Goal: Task Accomplishment & Management: Manage account settings

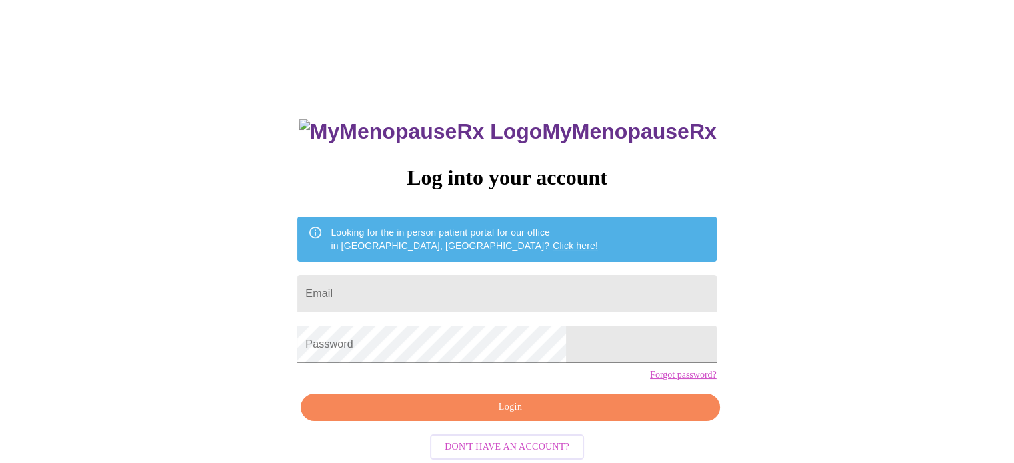
type input "[EMAIL_ADDRESS][DOMAIN_NAME]"
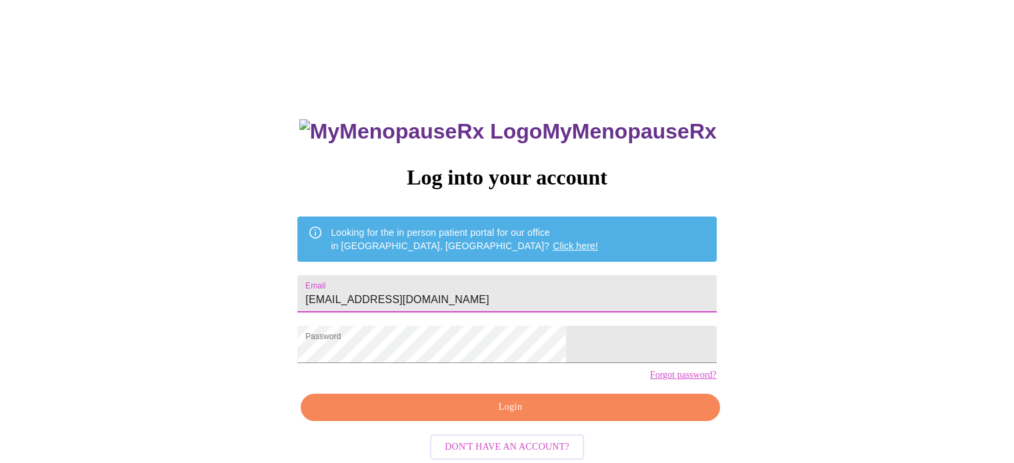
click at [503, 416] on span "Login" at bounding box center [510, 407] width 388 height 17
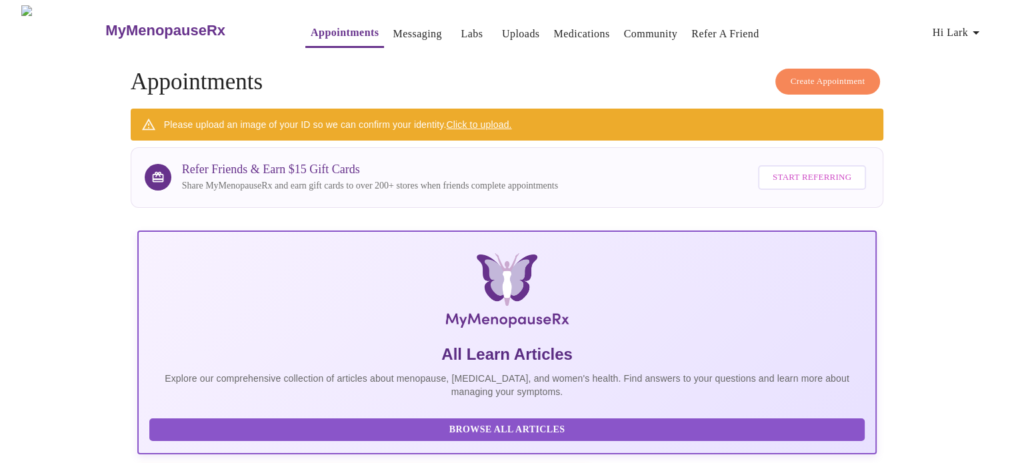
click at [475, 119] on link "Click to upload." at bounding box center [478, 124] width 65 height 11
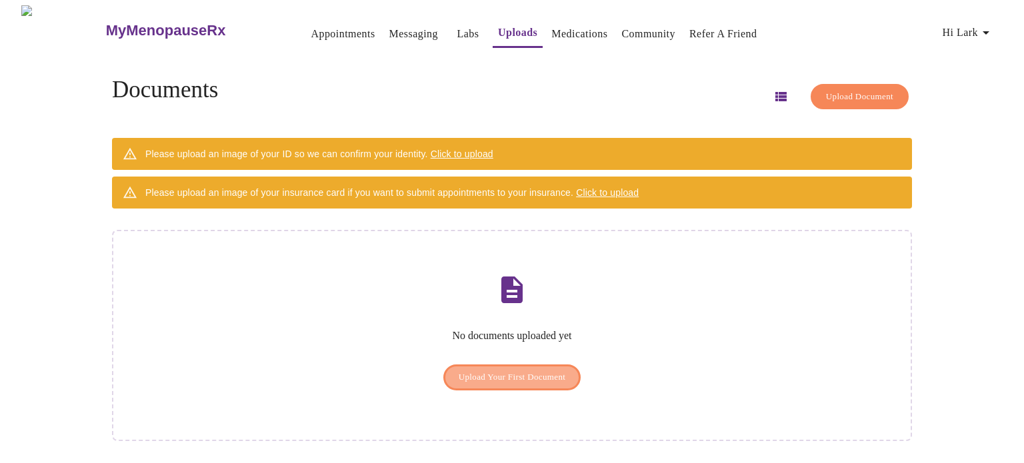
click at [516, 370] on span "Upload Your First Document" at bounding box center [511, 377] width 107 height 15
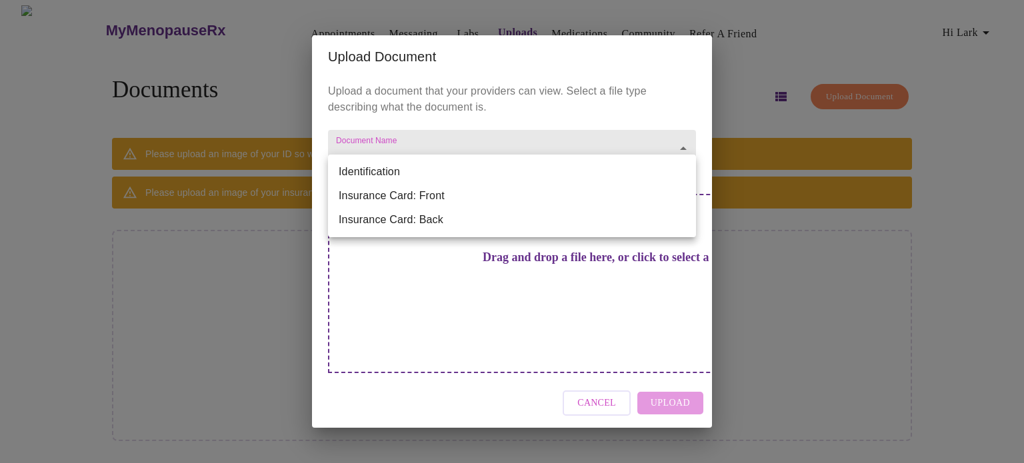
click at [441, 175] on body "MyMenopauseRx Appointments Messaging Labs Uploads Medications Community Refer a…" at bounding box center [511, 236] width 1013 height 463
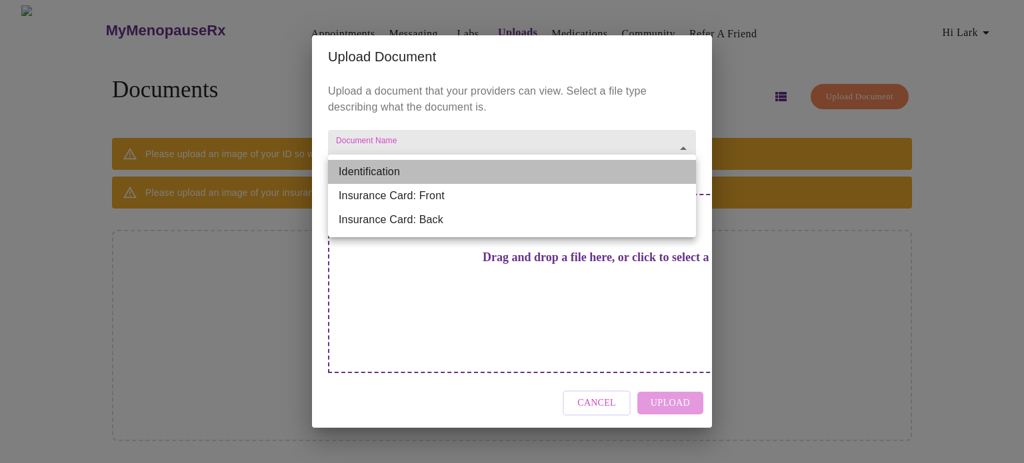
click at [426, 171] on li "Identification" at bounding box center [512, 172] width 368 height 24
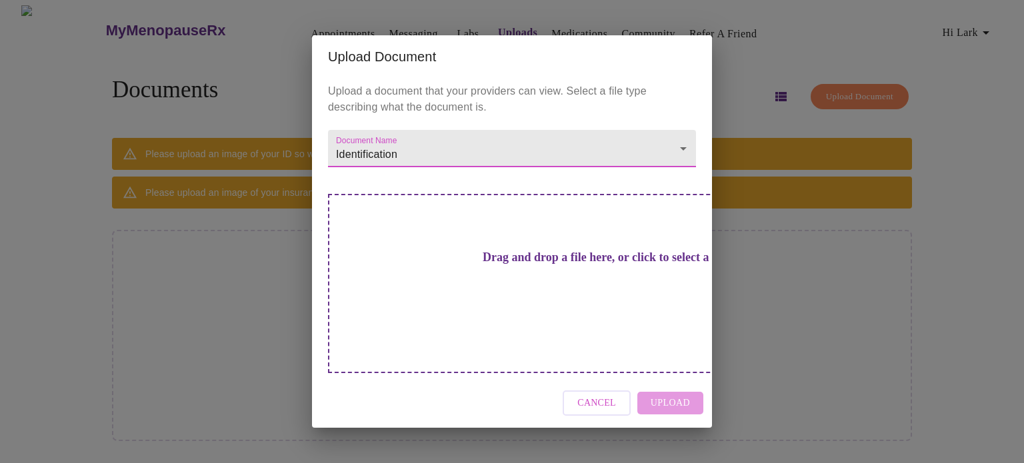
click at [496, 291] on div "Drag and drop a file here, or click to select a file" at bounding box center [605, 283] width 554 height 179
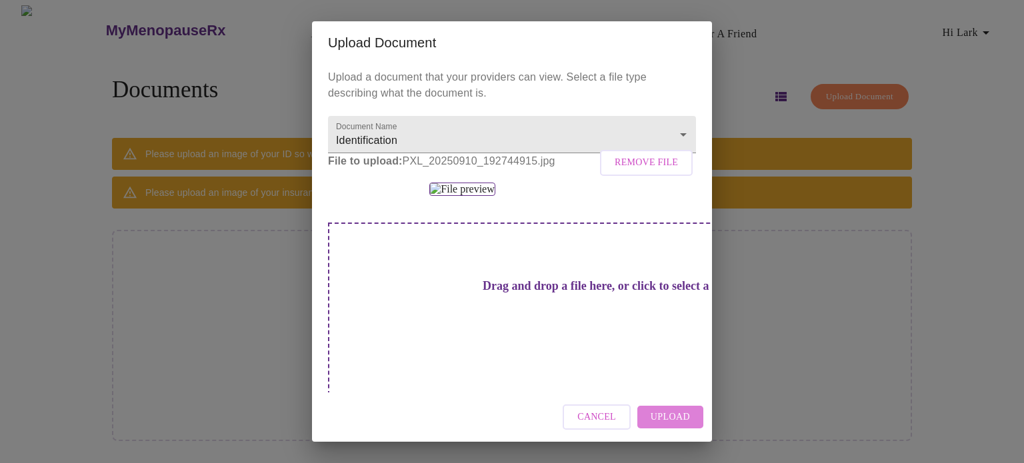
click at [675, 415] on span "Upload" at bounding box center [669, 417] width 39 height 17
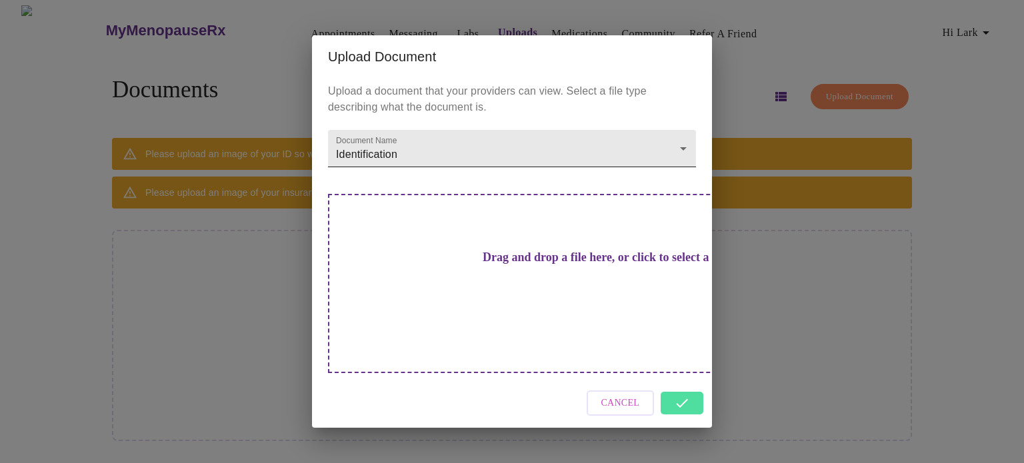
click at [683, 167] on body "MyMenopauseRx Appointments Messaging Labs Uploads Medications Community Refer a…" at bounding box center [511, 236] width 1013 height 463
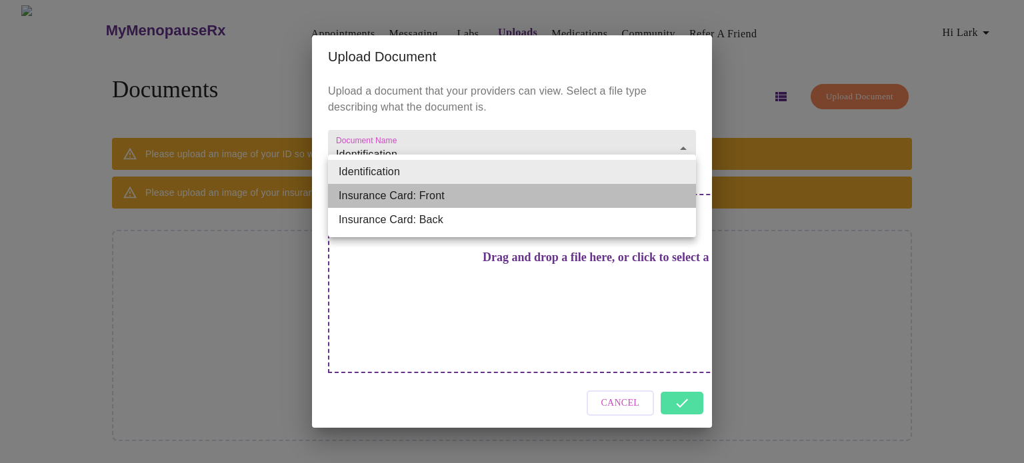
click at [528, 197] on li "Insurance Card: Front" at bounding box center [512, 196] width 368 height 24
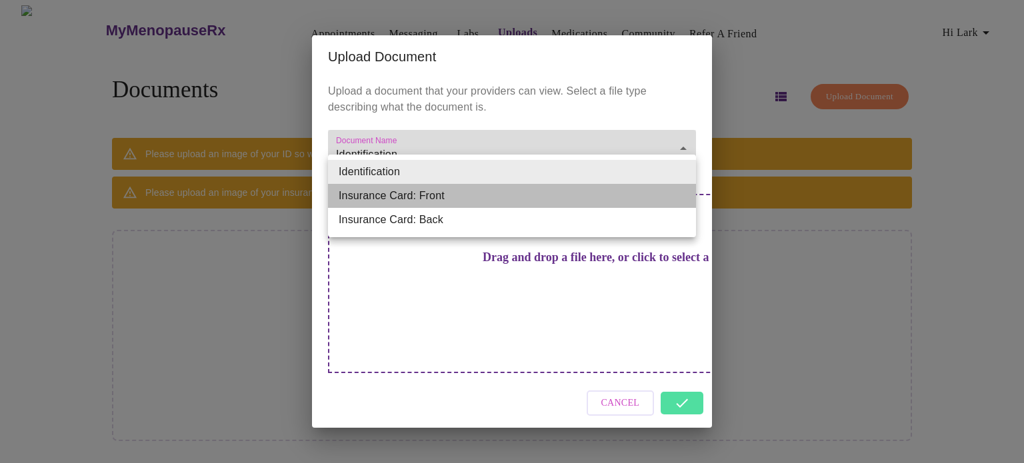
type input "Insurance Card: Front"
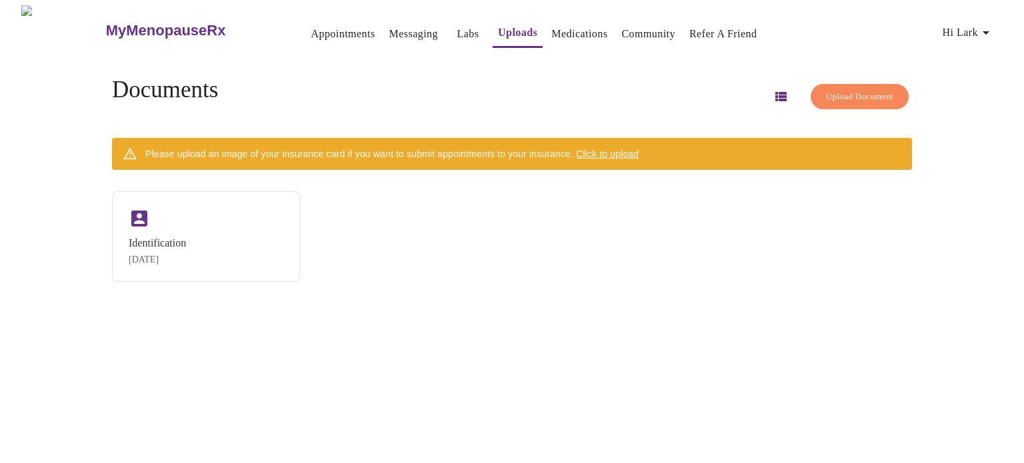
click at [311, 25] on link "Appointments" at bounding box center [343, 34] width 64 height 19
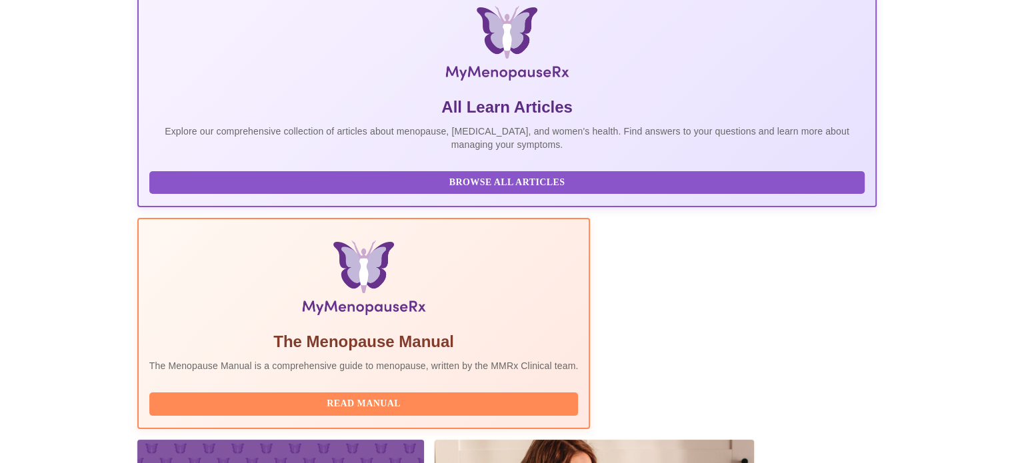
scroll to position [264, 0]
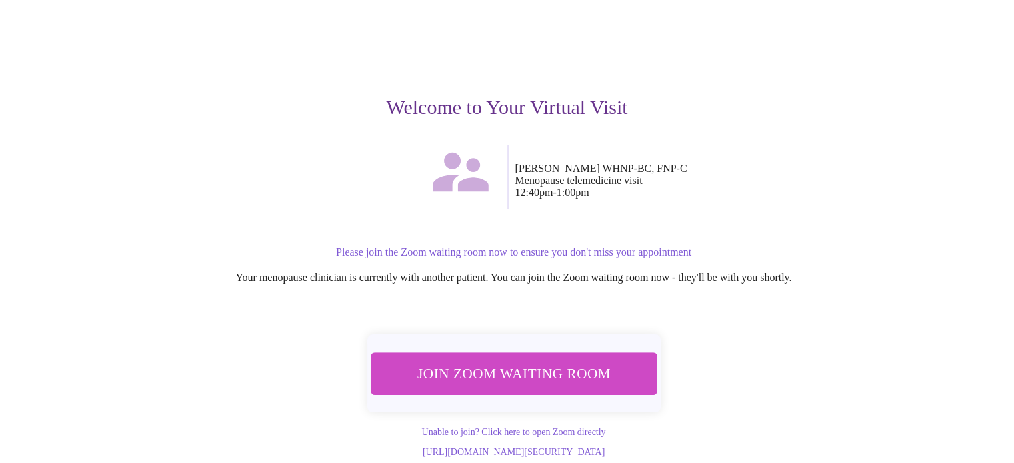
scroll to position [93, 0]
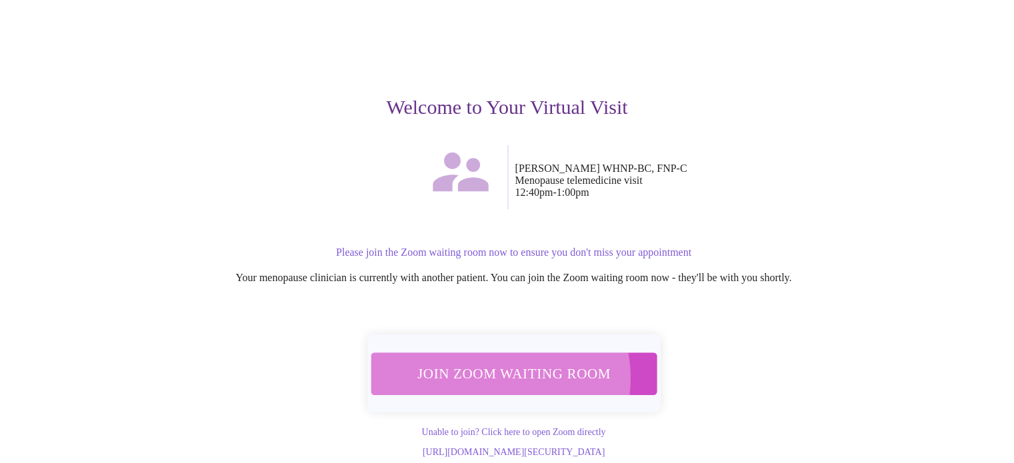
click at [489, 361] on span "Join Zoom Waiting Room" at bounding box center [513, 373] width 251 height 25
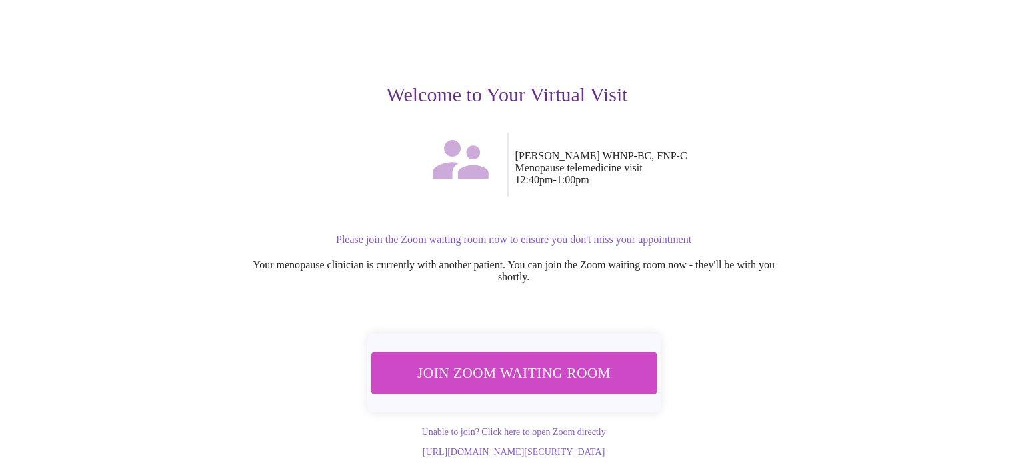
scroll to position [0, 0]
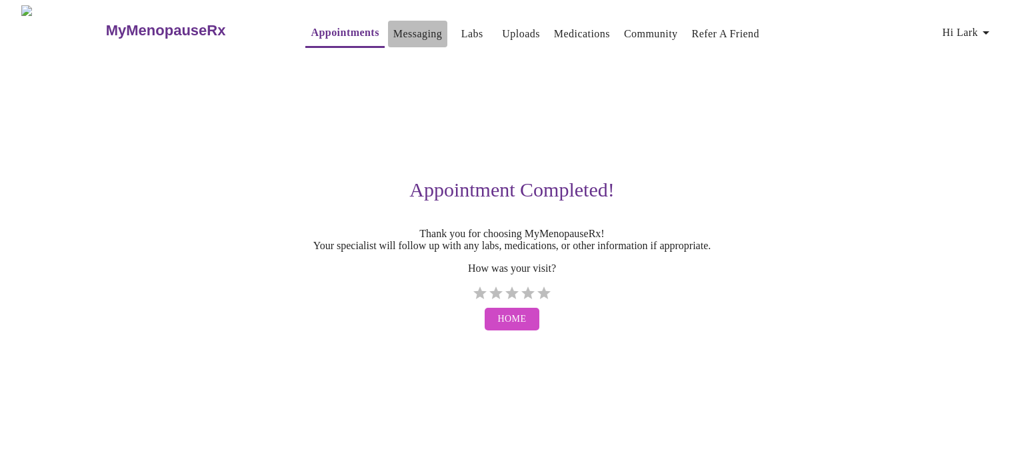
click at [393, 29] on link "Messaging" at bounding box center [417, 34] width 49 height 19
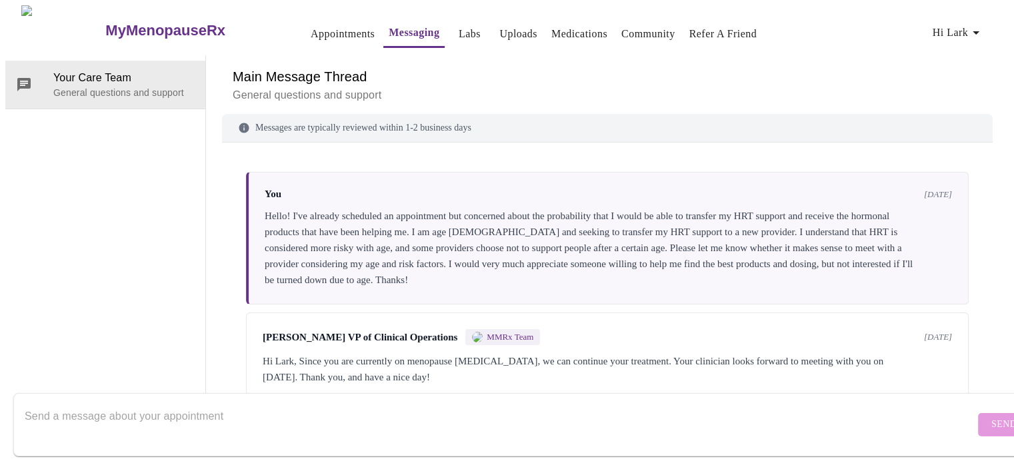
click at [458, 33] on link "Labs" at bounding box center [469, 34] width 22 height 19
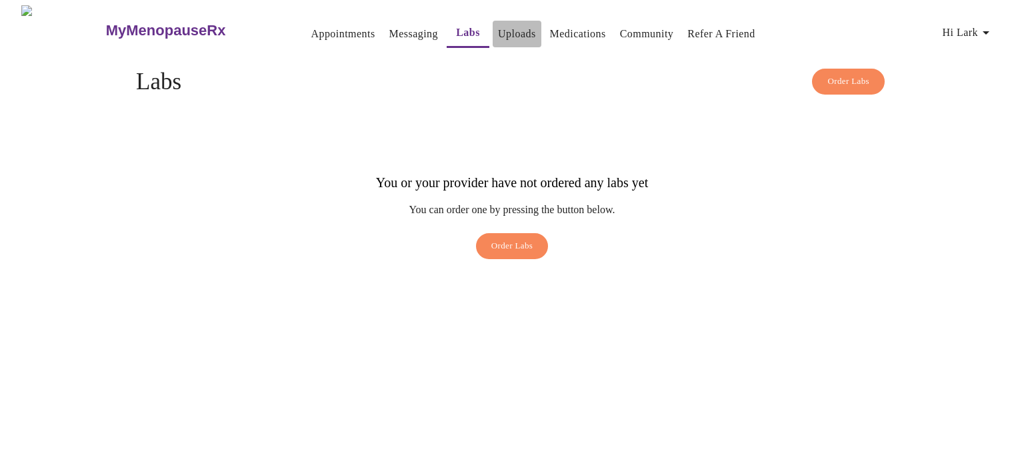
click at [508, 30] on link "Uploads" at bounding box center [517, 34] width 38 height 19
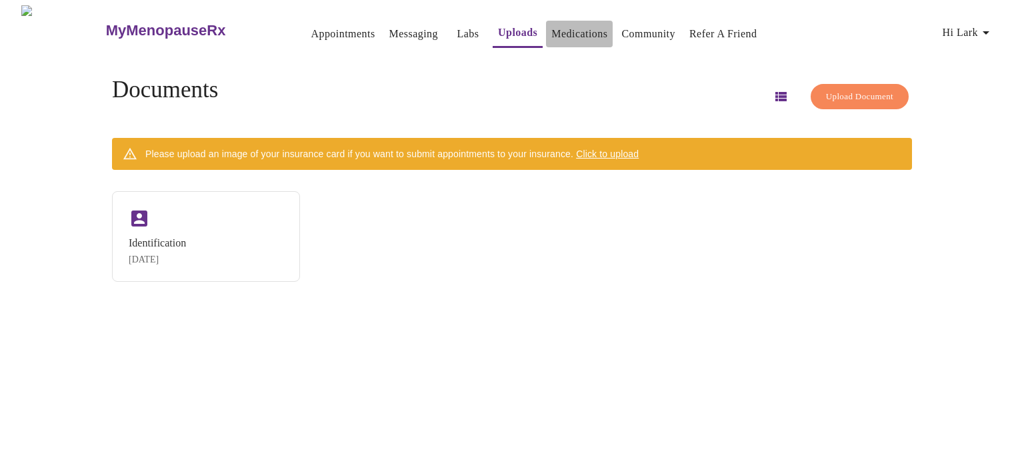
click at [566, 34] on link "Medications" at bounding box center [579, 34] width 56 height 19
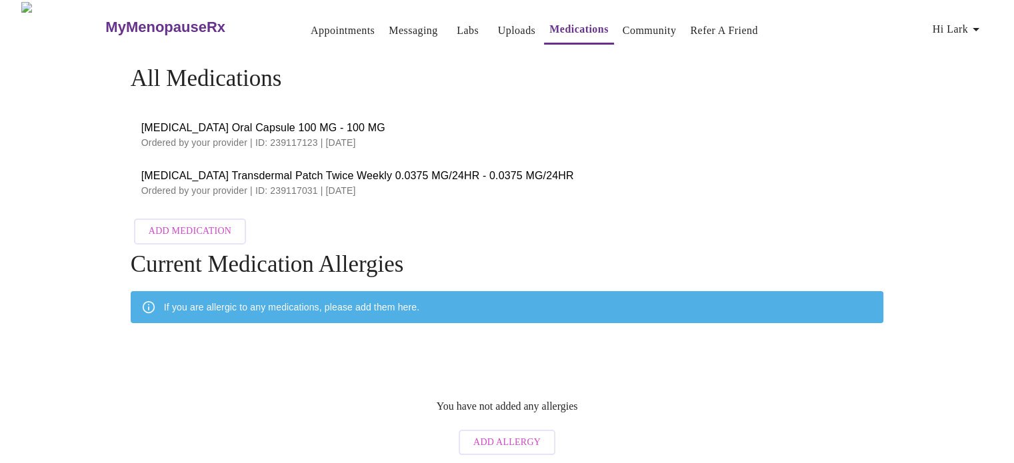
scroll to position [5, 0]
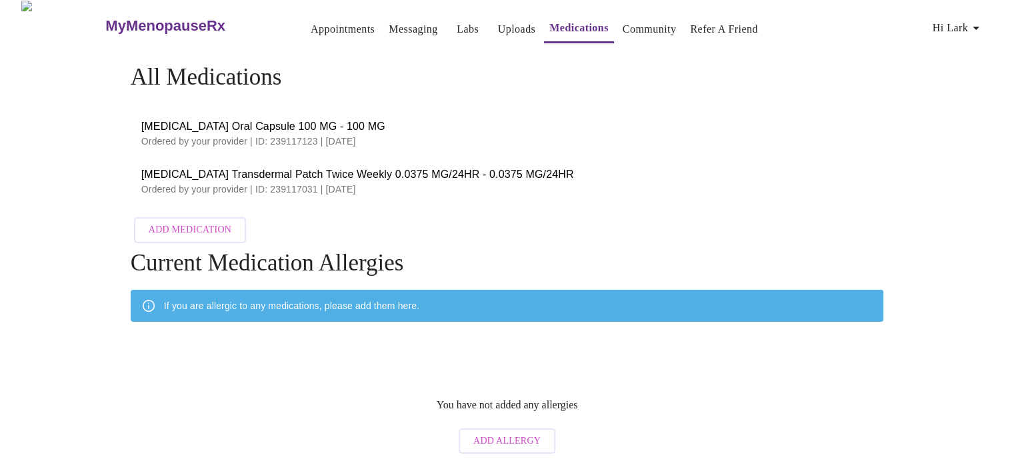
click at [639, 26] on link "Community" at bounding box center [649, 29] width 54 height 19
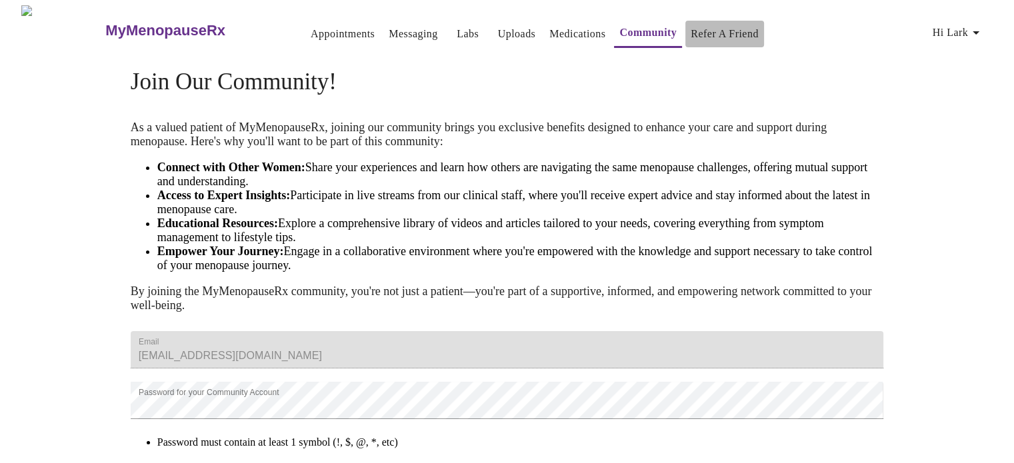
click at [692, 30] on link "Refer a Friend" at bounding box center [724, 34] width 68 height 19
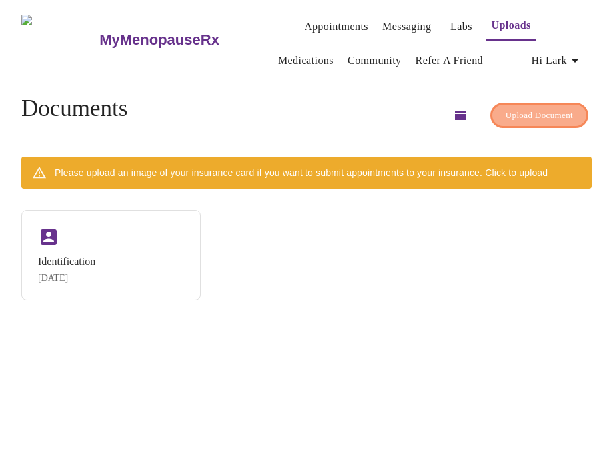
click at [546, 111] on span "Upload Document" at bounding box center [539, 115] width 67 height 15
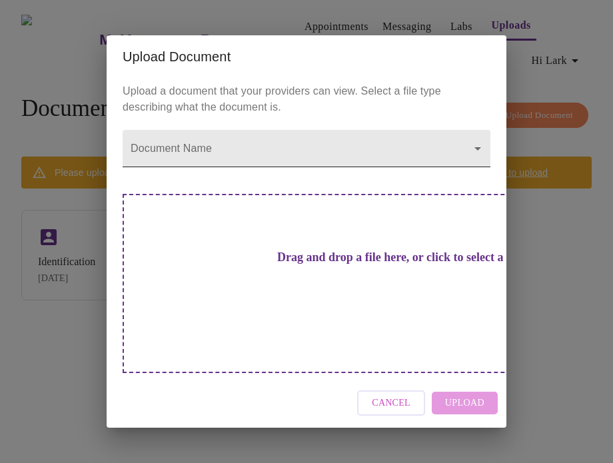
click at [289, 170] on body "MyMenopauseRx Appointments Messaging Labs Uploads Medications Community Refer a…" at bounding box center [306, 236] width 602 height 463
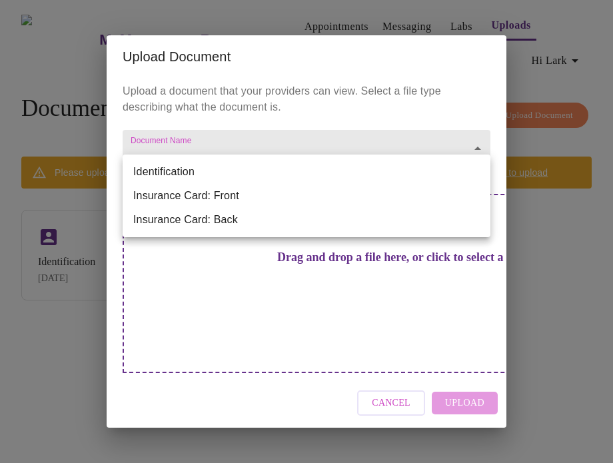
click at [289, 170] on li "Identification" at bounding box center [307, 172] width 368 height 24
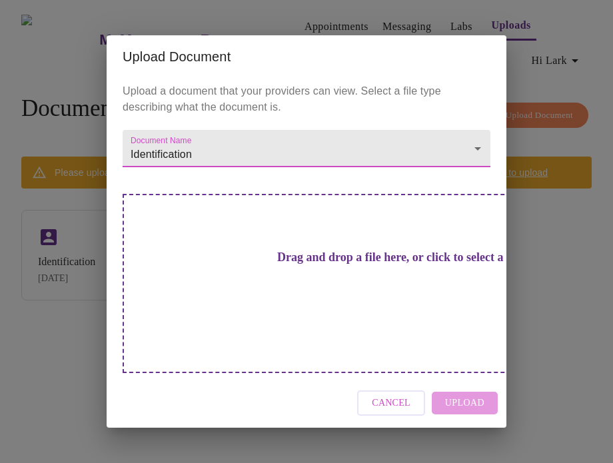
click at [289, 170] on body "MyMenopauseRx Appointments Messaging Labs Uploads Medications Community Refer a…" at bounding box center [306, 236] width 602 height 463
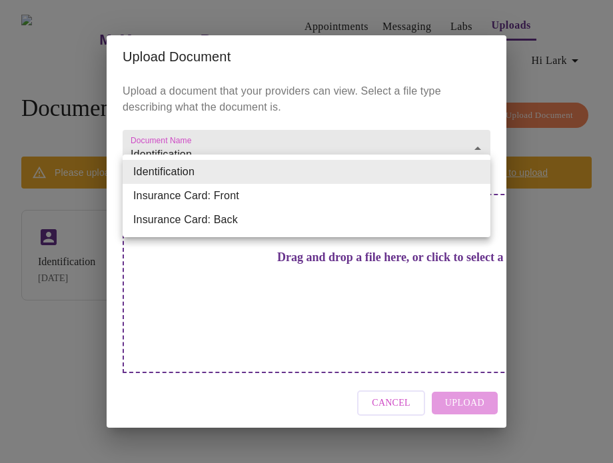
click at [237, 225] on li "Insurance Card: Back" at bounding box center [307, 220] width 368 height 24
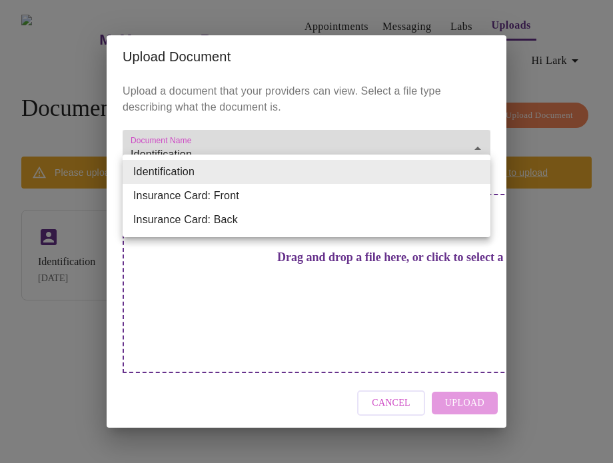
type input "Insurance Card: Back"
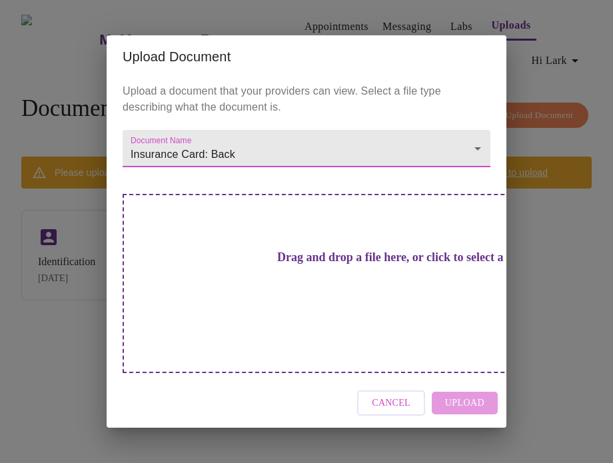
click at [259, 181] on body "MyMenopauseRx Appointments Messaging Labs Uploads Medications Community Refer a…" at bounding box center [306, 236] width 602 height 463
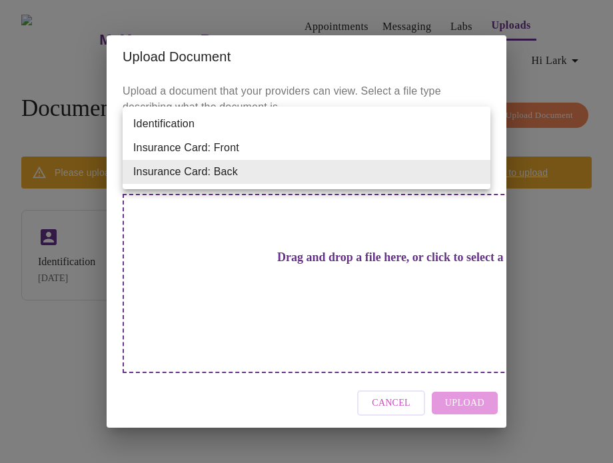
click at [387, 383] on div at bounding box center [306, 231] width 613 height 463
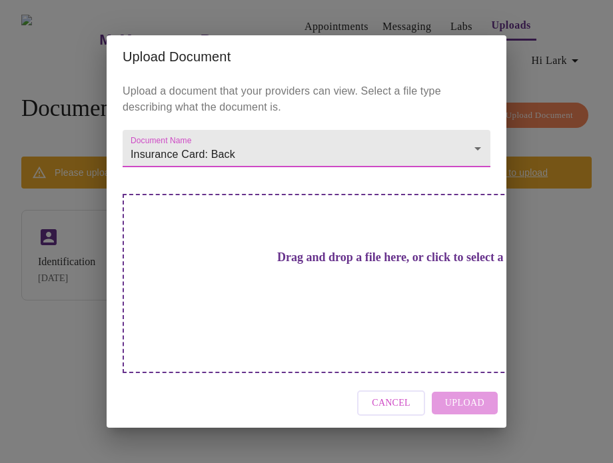
click at [482, 171] on body "MyMenopauseRx Appointments Messaging Labs Uploads Medications Community Refer a…" at bounding box center [306, 236] width 602 height 463
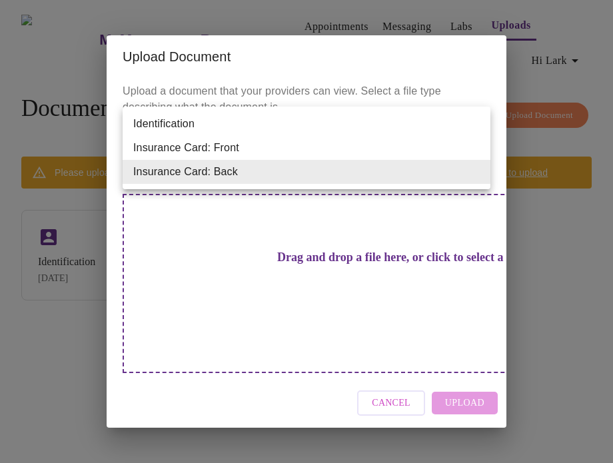
click at [275, 258] on div at bounding box center [306, 231] width 613 height 463
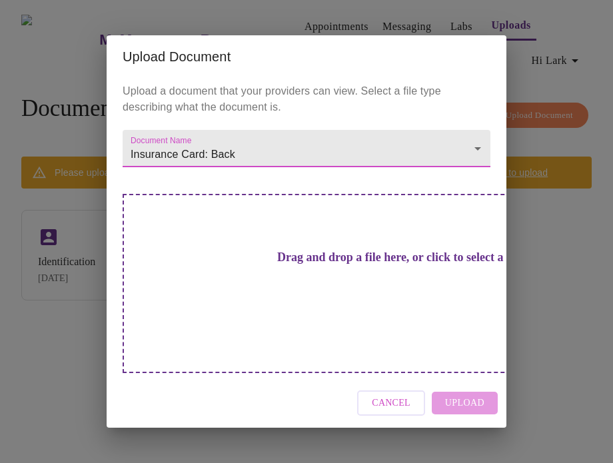
click at [313, 181] on body "MyMenopauseRx Appointments Messaging Labs Uploads Medications Community Refer a…" at bounding box center [306, 236] width 602 height 463
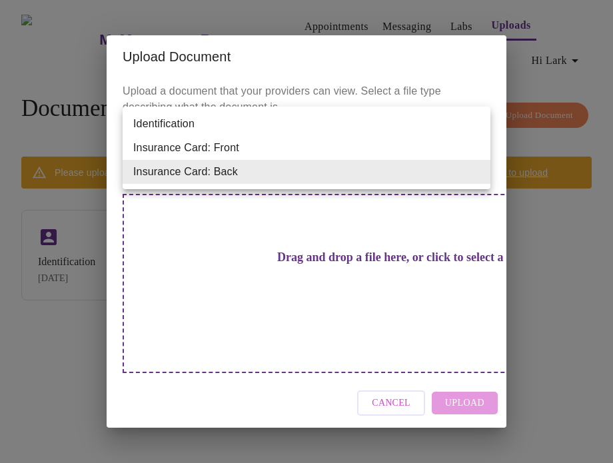
click at [400, 381] on div at bounding box center [306, 231] width 613 height 463
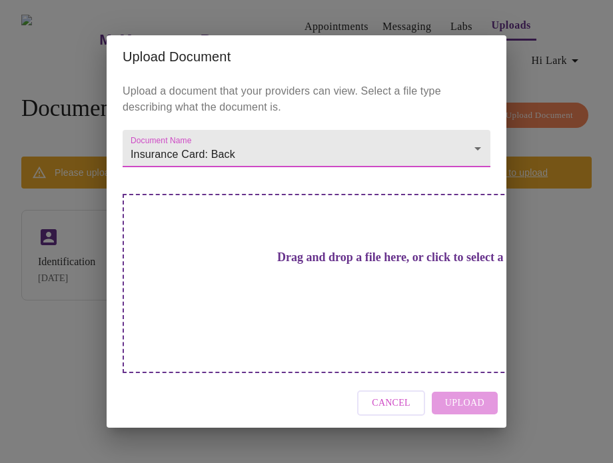
click at [383, 395] on span "Cancel" at bounding box center [391, 403] width 39 height 17
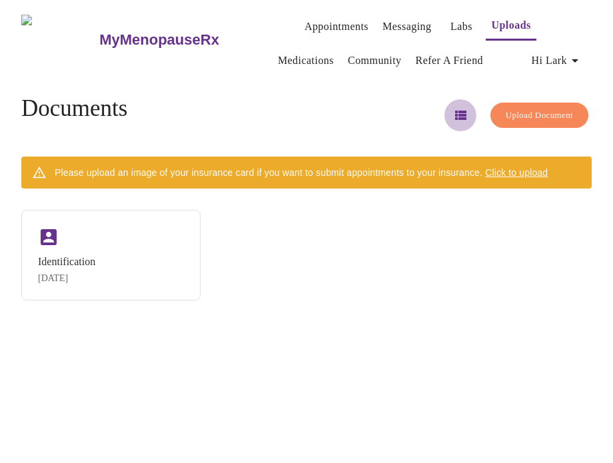
click at [459, 111] on icon "button" at bounding box center [460, 115] width 11 height 9
click at [459, 107] on icon "button" at bounding box center [460, 115] width 16 height 16
click at [524, 108] on span "Upload Document" at bounding box center [539, 115] width 67 height 15
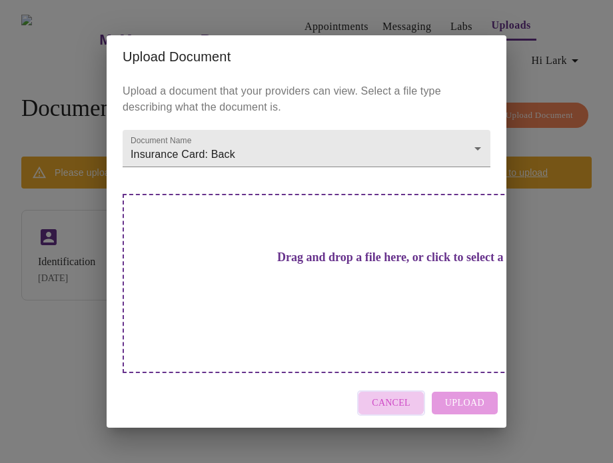
click at [388, 395] on span "Cancel" at bounding box center [391, 403] width 39 height 17
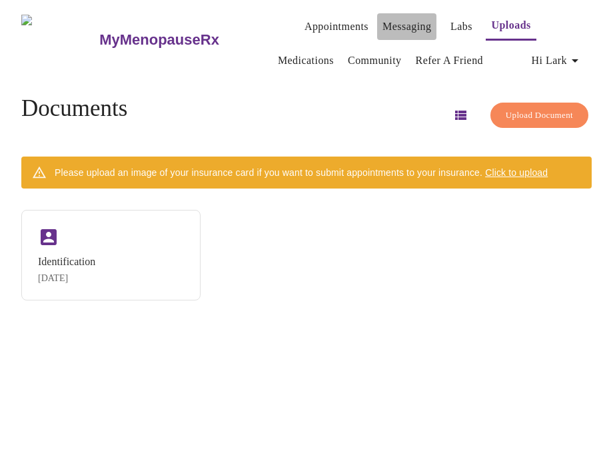
click at [384, 21] on link "Messaging" at bounding box center [407, 26] width 49 height 19
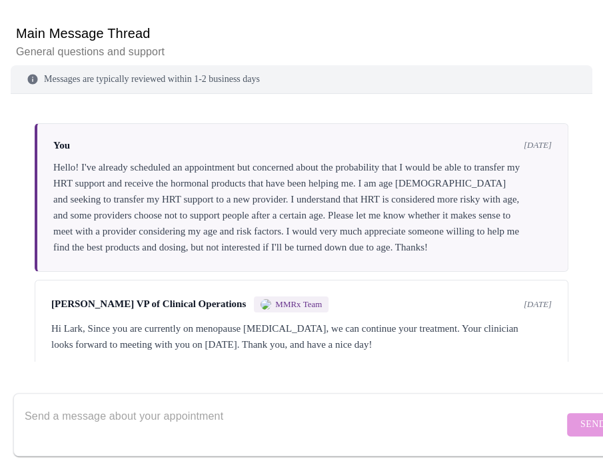
scroll to position [30, 0]
